Goal: Navigation & Orientation: Find specific page/section

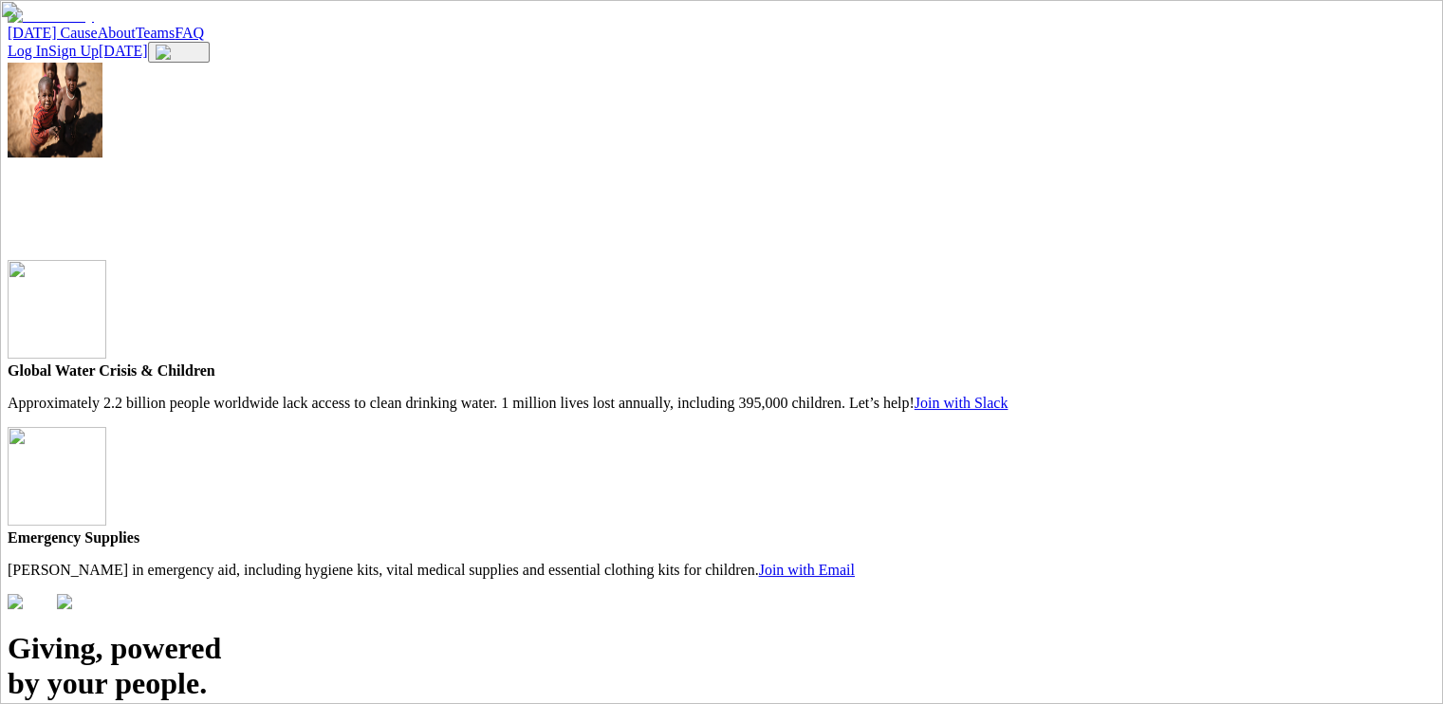
click at [175, 41] on link "Teams" at bounding box center [156, 33] width 40 height 16
click at [136, 38] on link "About" at bounding box center [117, 33] width 38 height 16
click at [48, 43] on link "Log In" at bounding box center [28, 51] width 41 height 16
click at [147, 43] on link "Sign Up Today" at bounding box center [97, 51] width 99 height 16
